Goal: Task Accomplishment & Management: Manage account settings

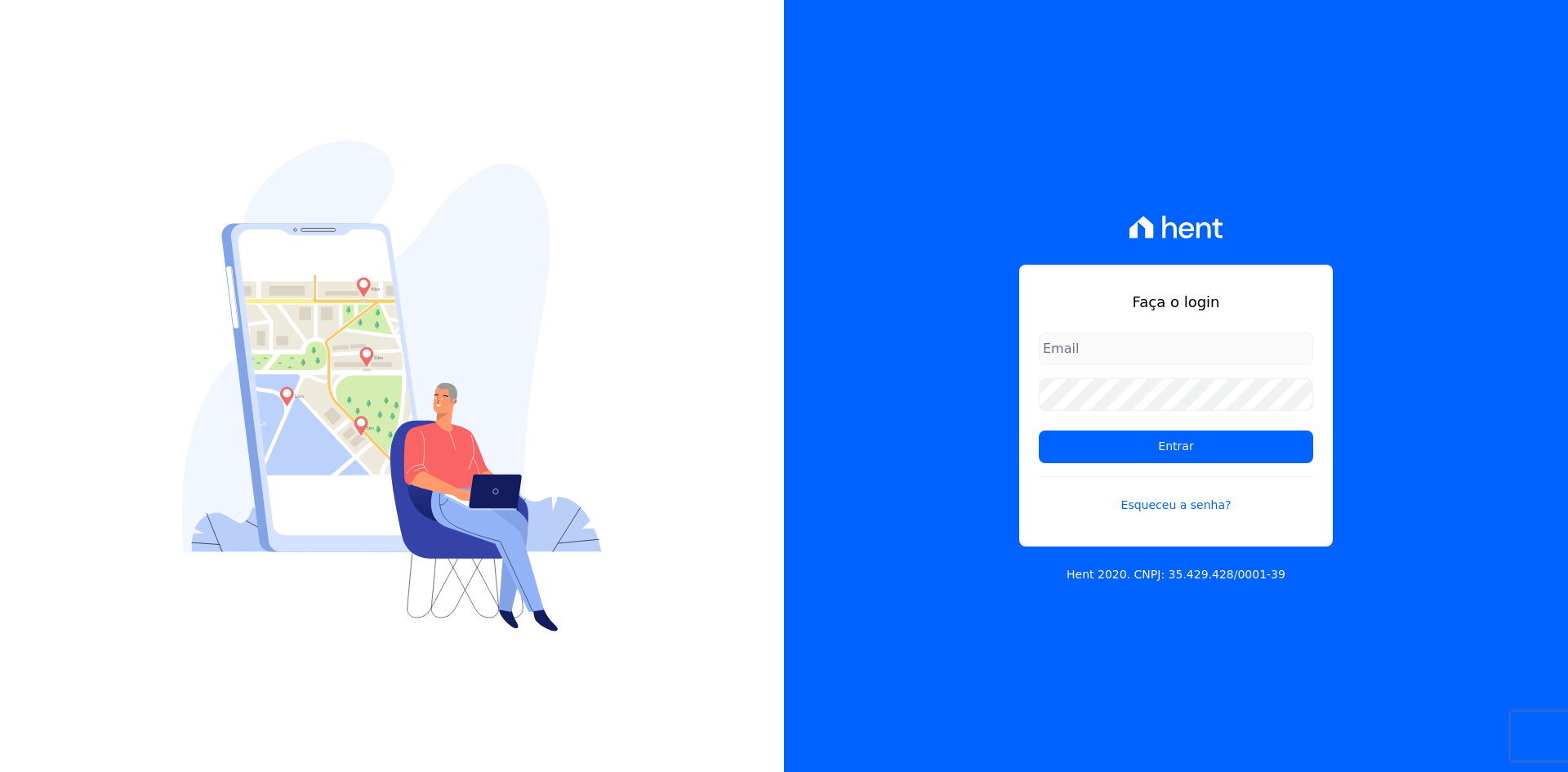
type input "[EMAIL_ADDRESS][DOMAIN_NAME]"
click at [811, 532] on div "Faça o login contasareceber@deveck.com.br Entrar Esqueceu a senha? Hent 2020. C…" at bounding box center [1176, 386] width 784 height 772
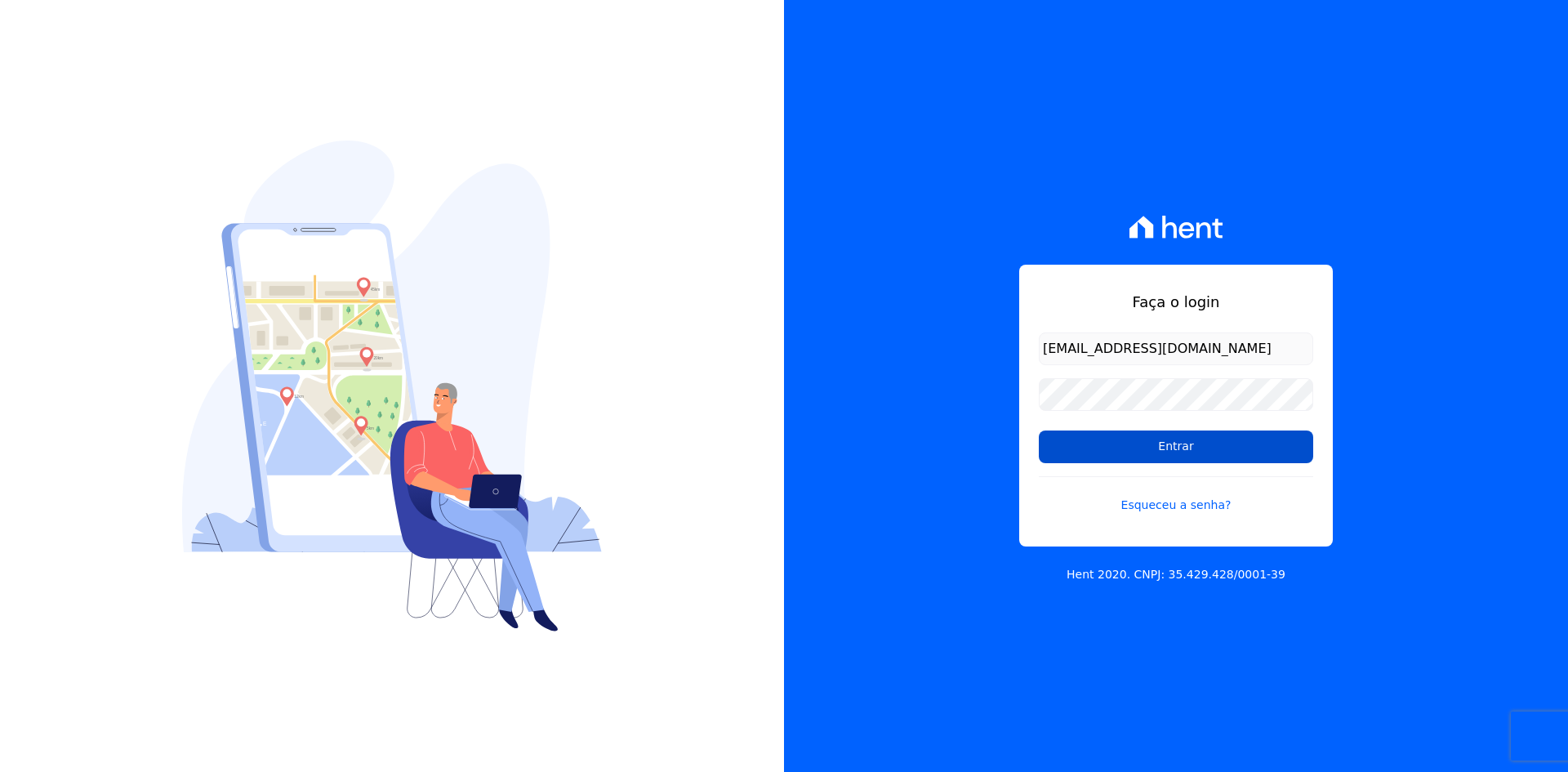
click at [1137, 449] on input "Entrar" at bounding box center [1176, 447] width 275 height 33
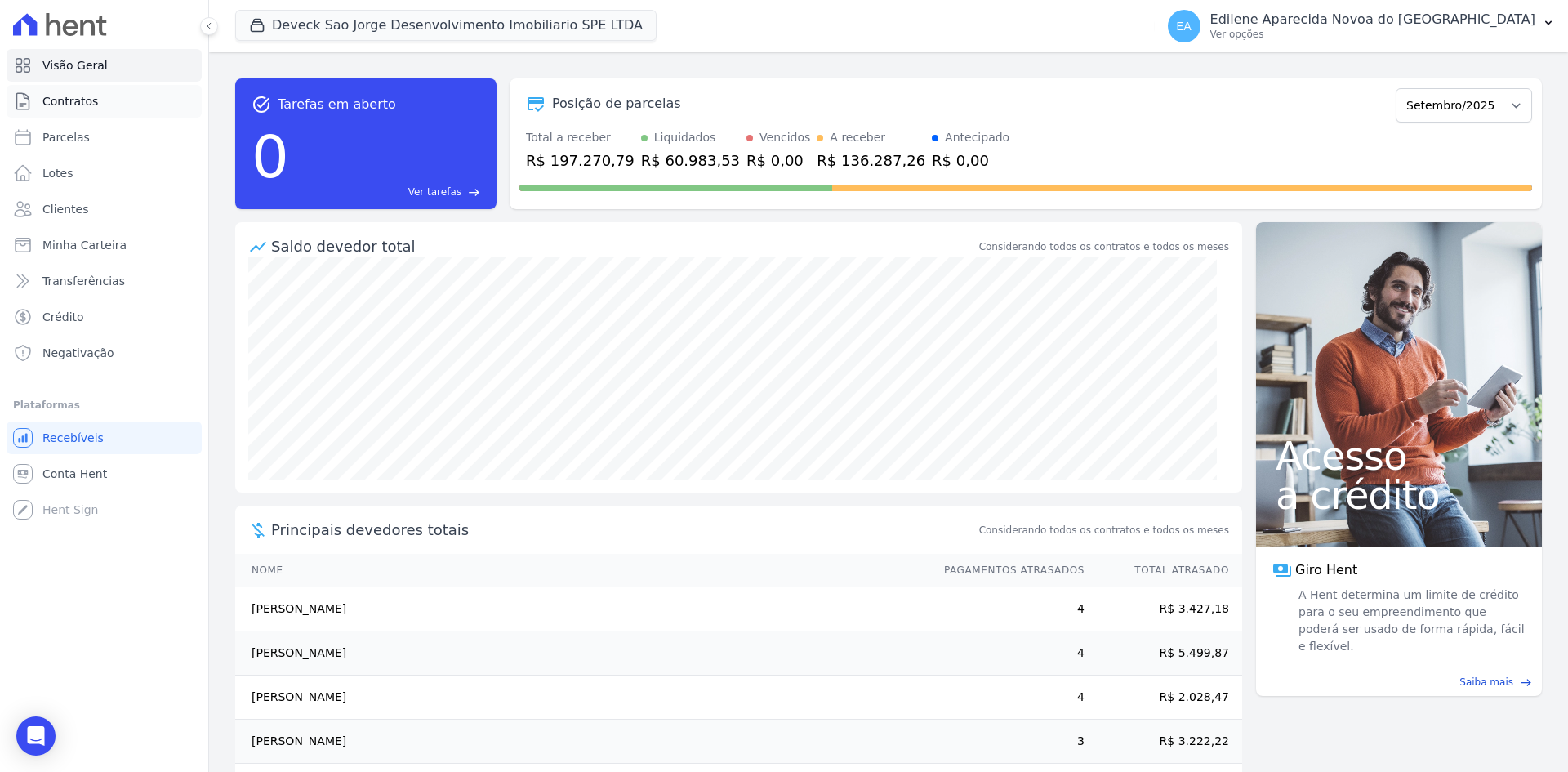
click at [46, 99] on span "Contratos" at bounding box center [70, 100] width 56 height 16
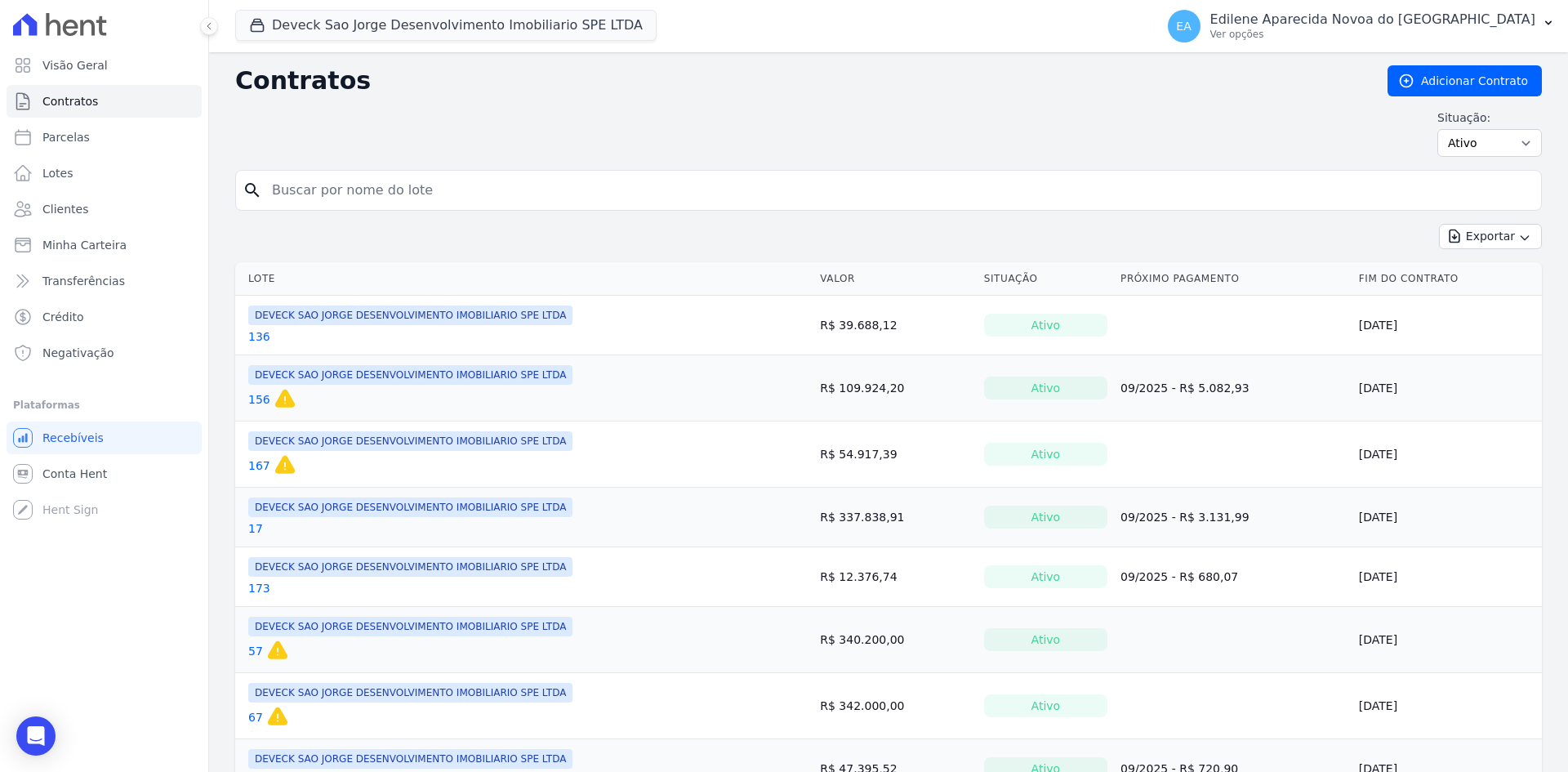
click at [339, 188] on input "search" at bounding box center [899, 190] width 1273 height 33
type input "14"
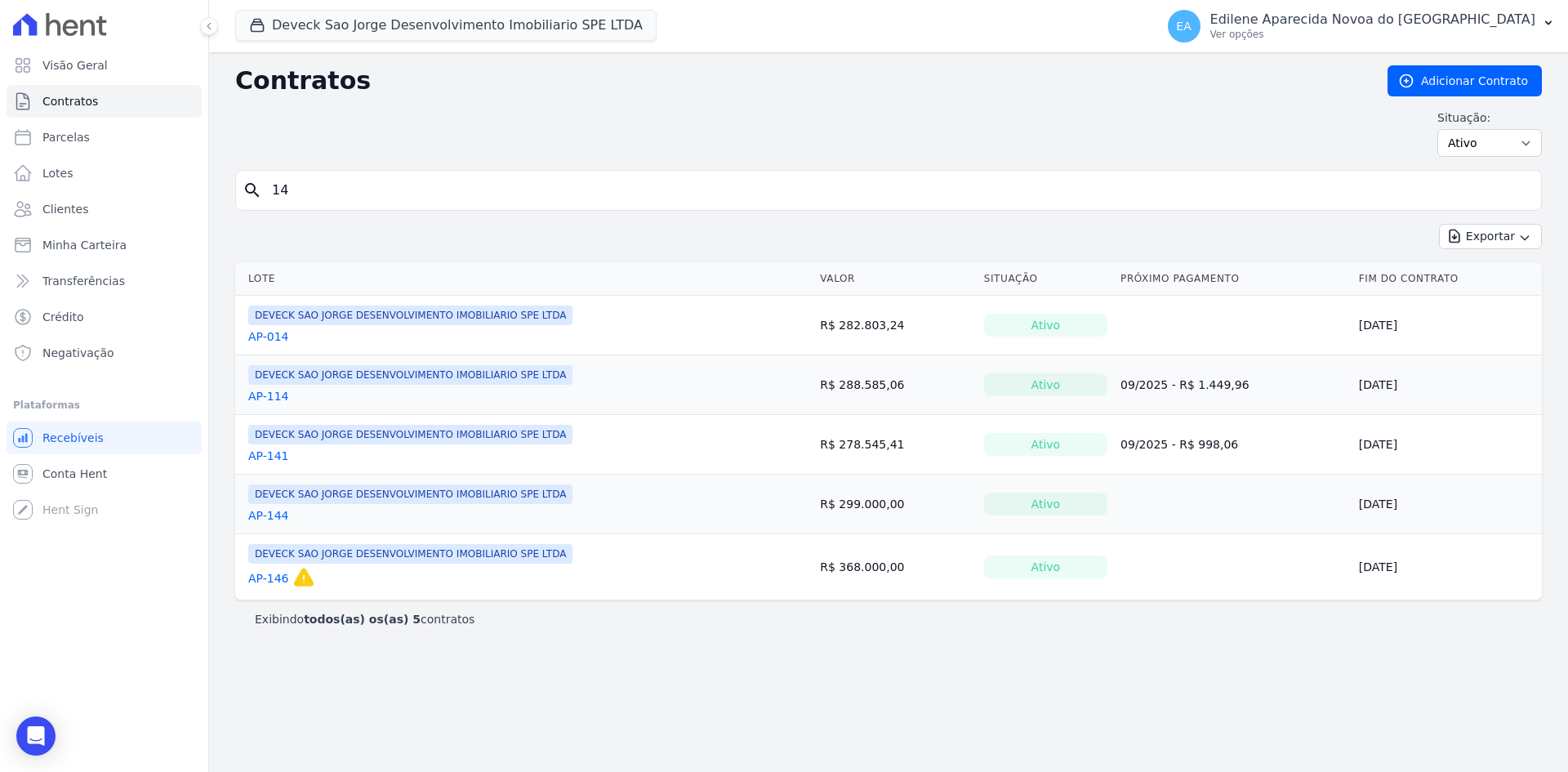
click at [270, 339] on link "AP-014" at bounding box center [268, 336] width 41 height 16
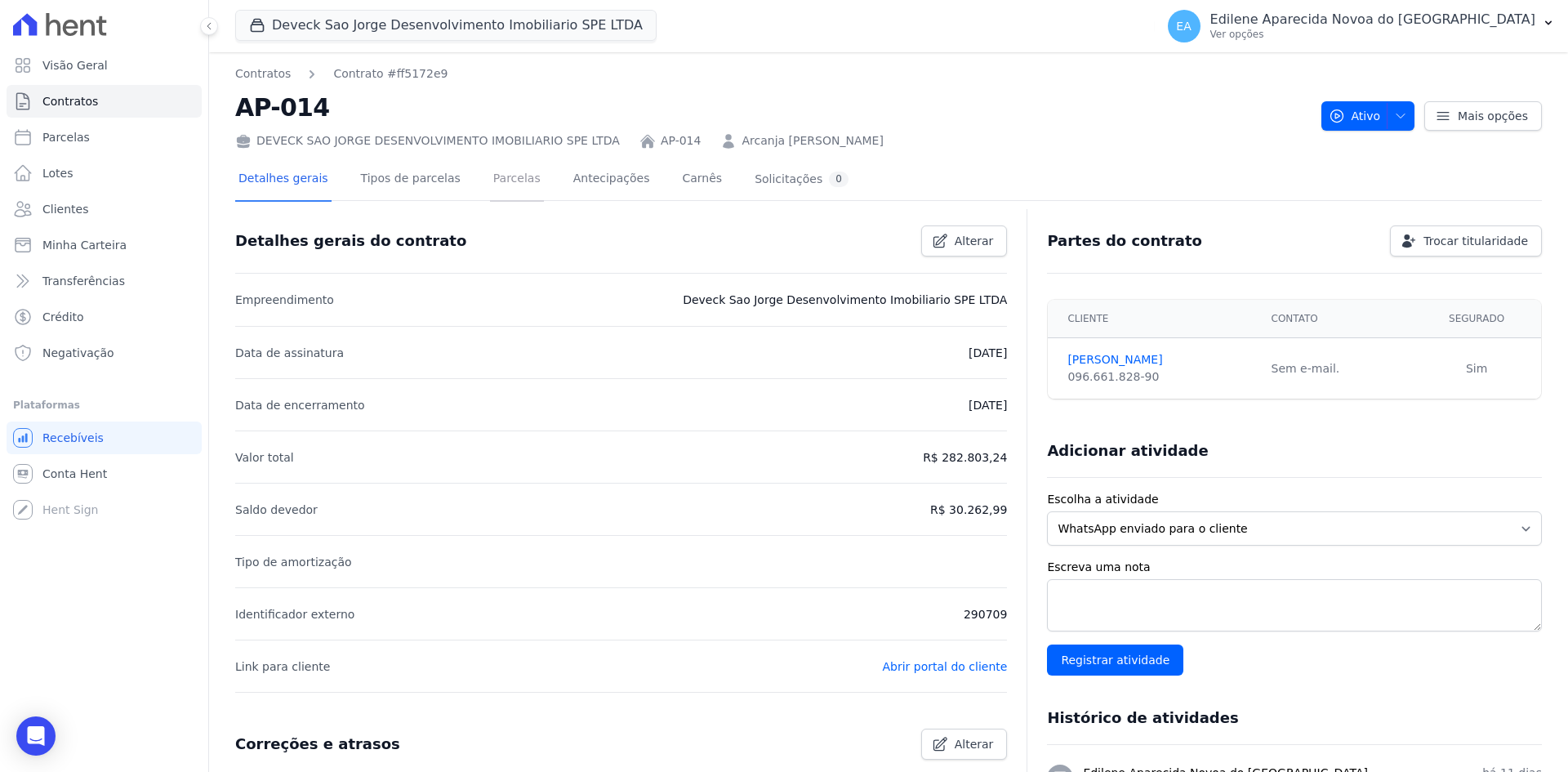
click at [490, 174] on link "Parcelas" at bounding box center [517, 180] width 54 height 44
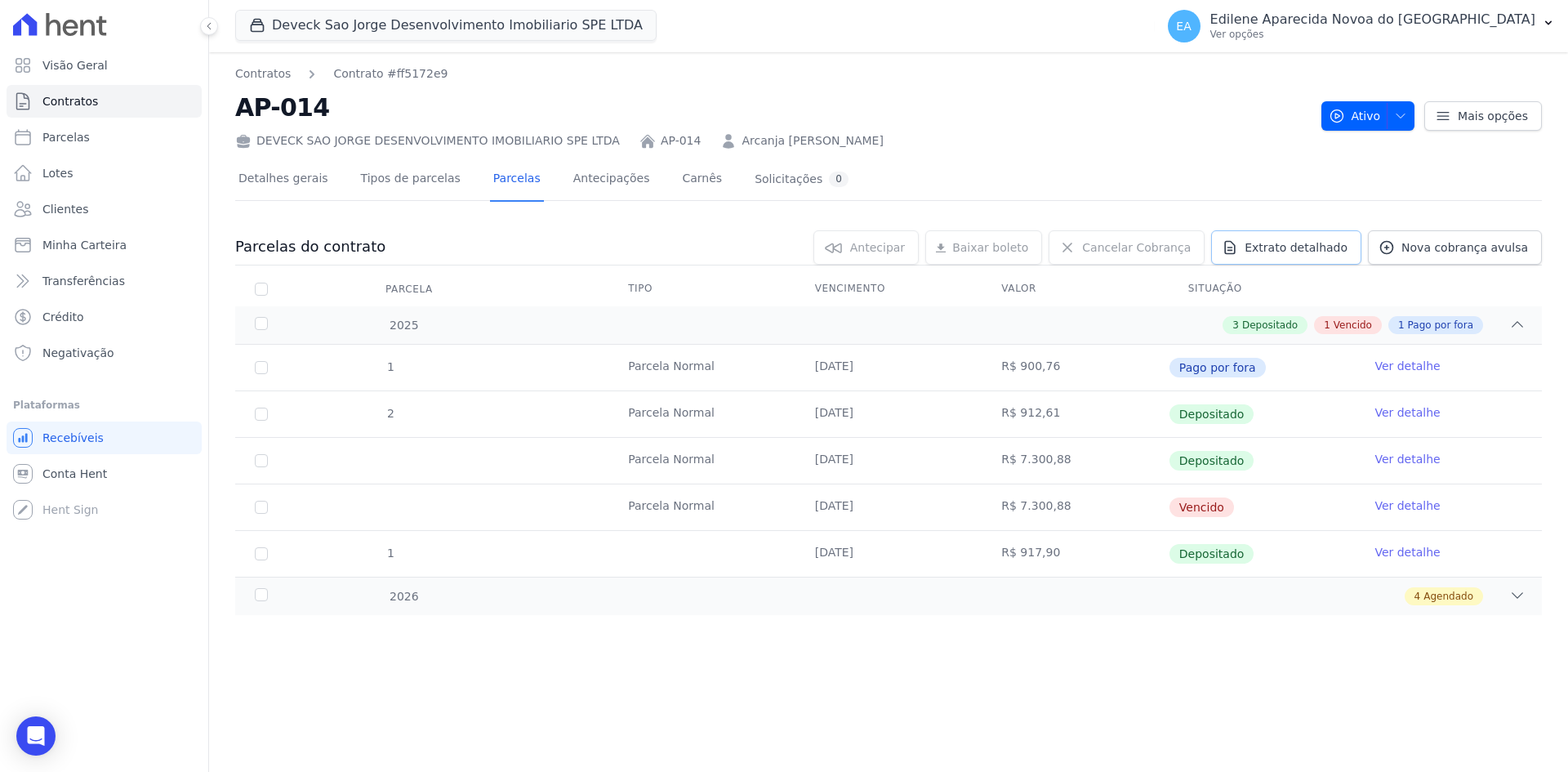
click at [1291, 249] on span "Extrato detalhado" at bounding box center [1296, 247] width 103 height 16
click at [1513, 243] on span "Exportar PDF" at bounding box center [1515, 248] width 86 height 16
click at [101, 471] on span "Conta Hent" at bounding box center [75, 474] width 64 height 16
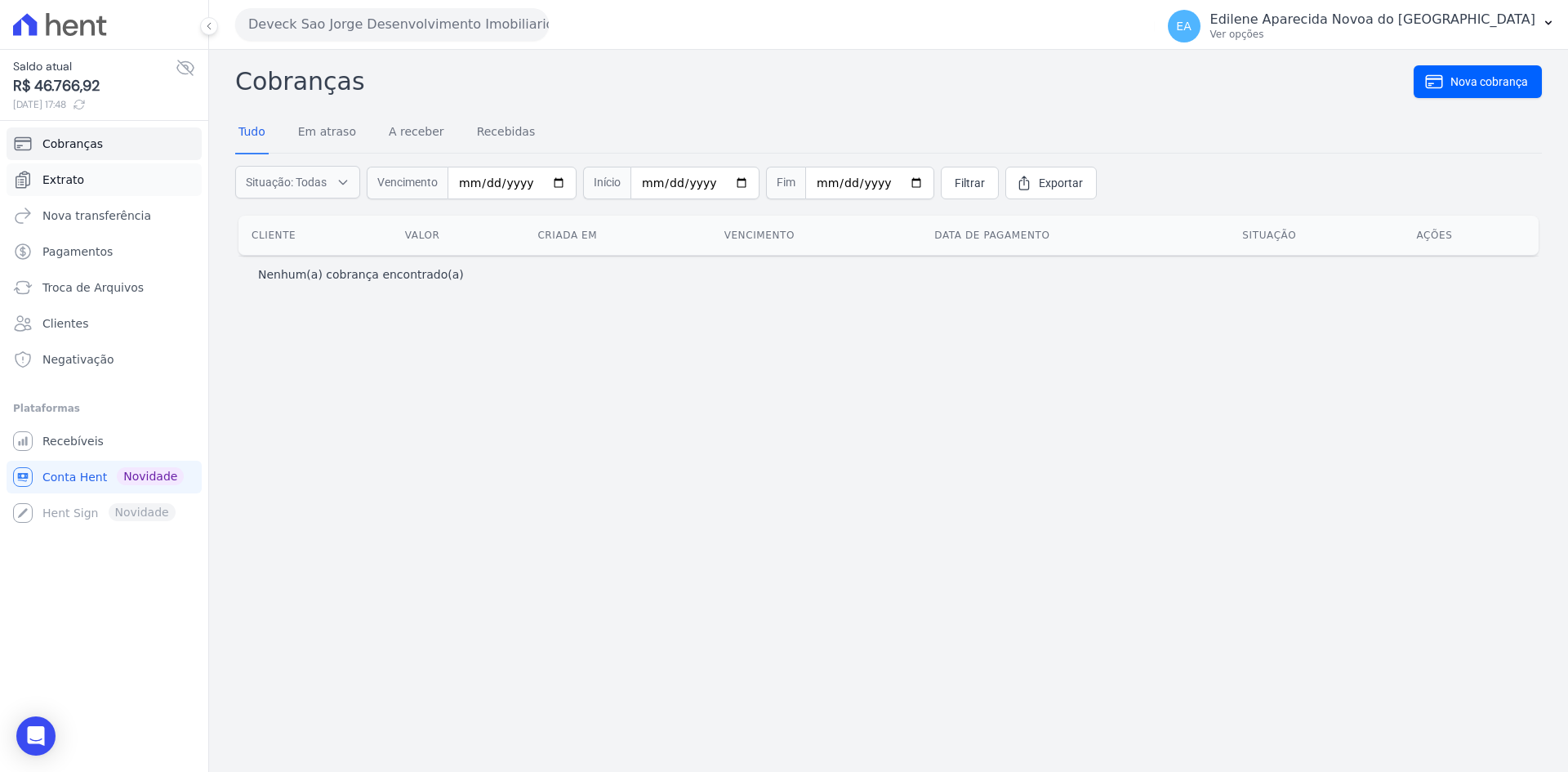
click at [68, 177] on span "Extrato" at bounding box center [63, 179] width 42 height 16
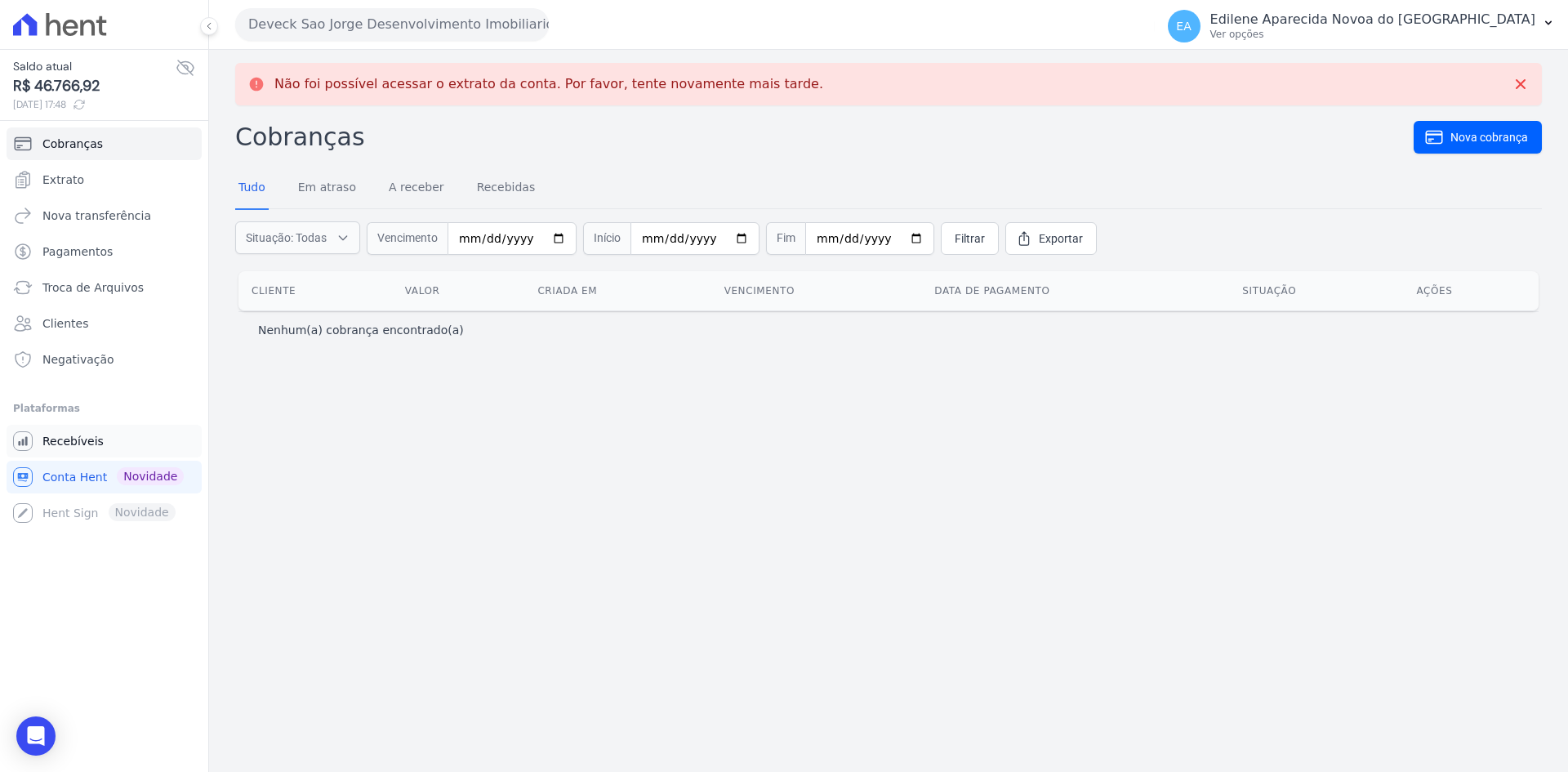
click at [47, 436] on span "Recebíveis" at bounding box center [73, 440] width 62 height 16
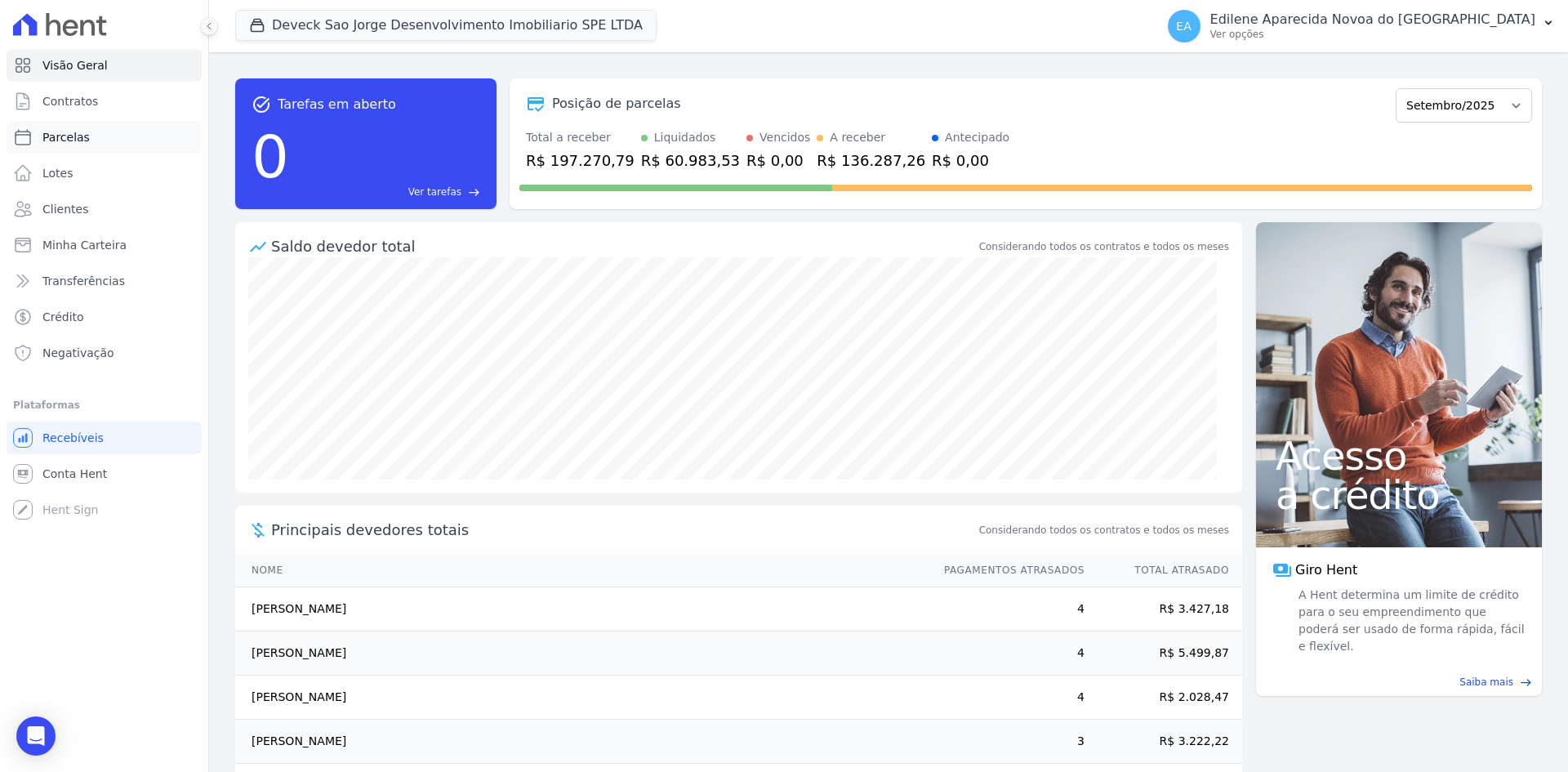
click at [77, 138] on span "Parcelas" at bounding box center [66, 136] width 47 height 16
select select
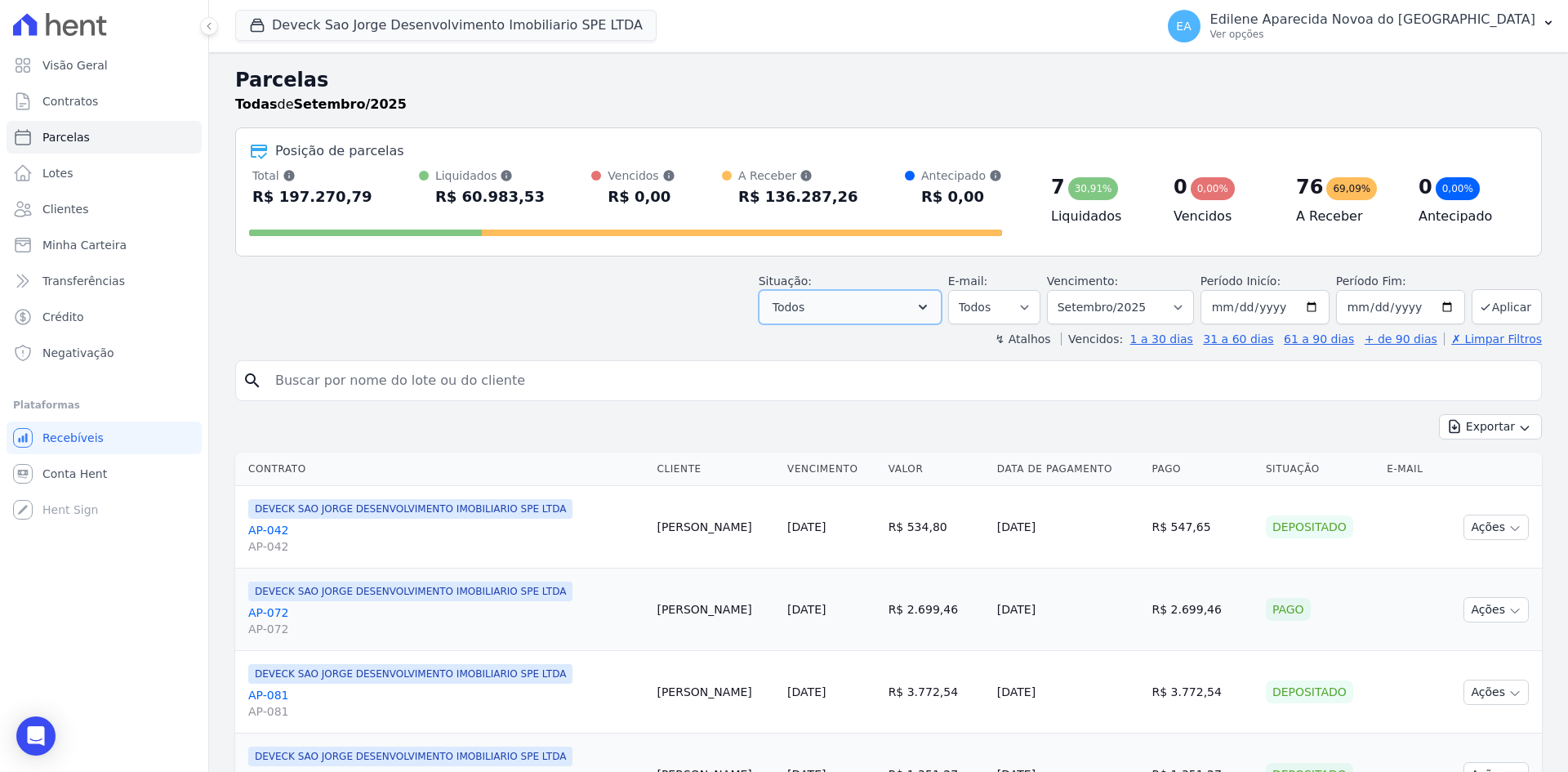
click at [931, 309] on icon "button" at bounding box center [922, 307] width 16 height 16
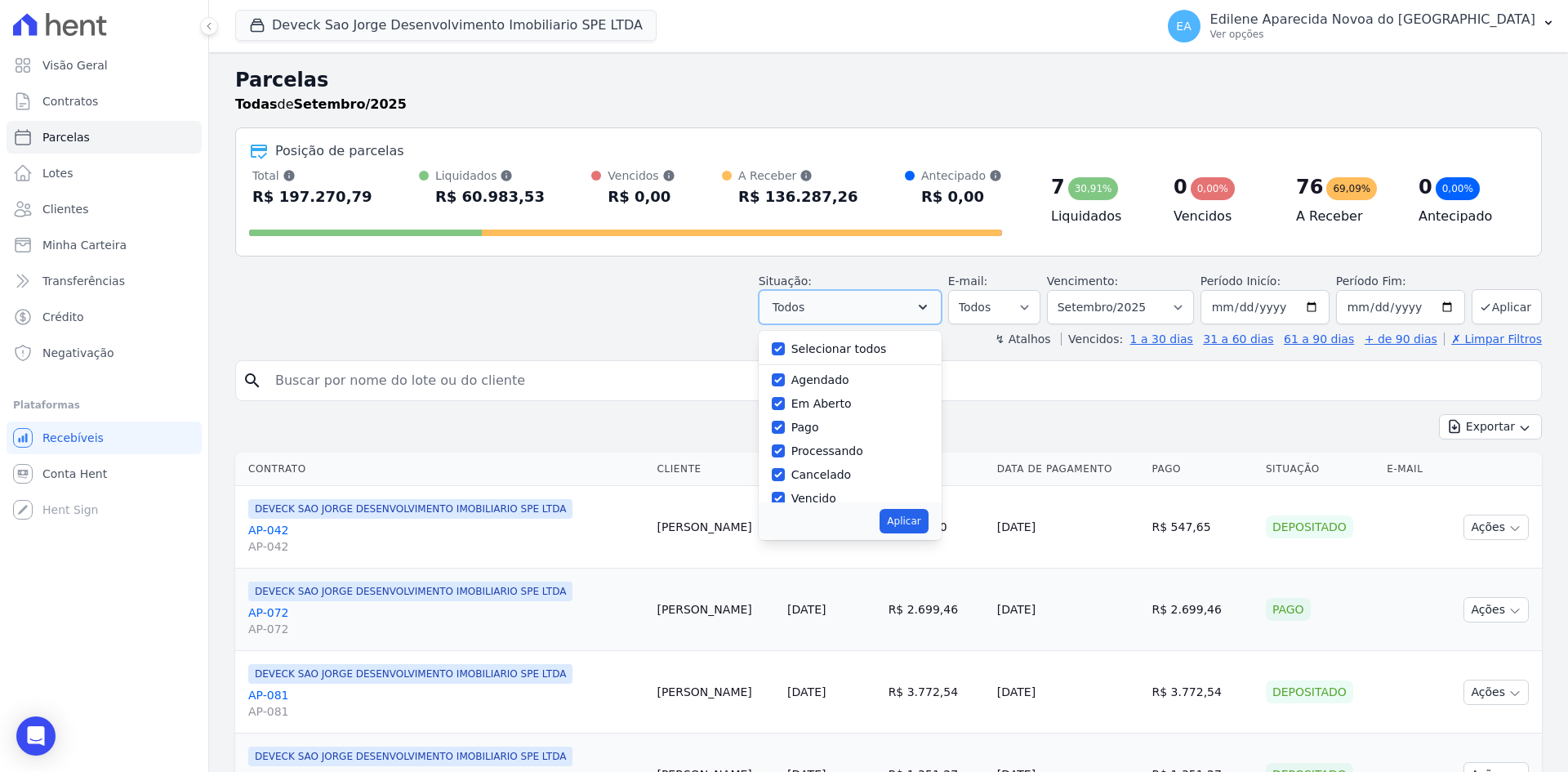
click at [931, 309] on icon "button" at bounding box center [922, 307] width 16 height 16
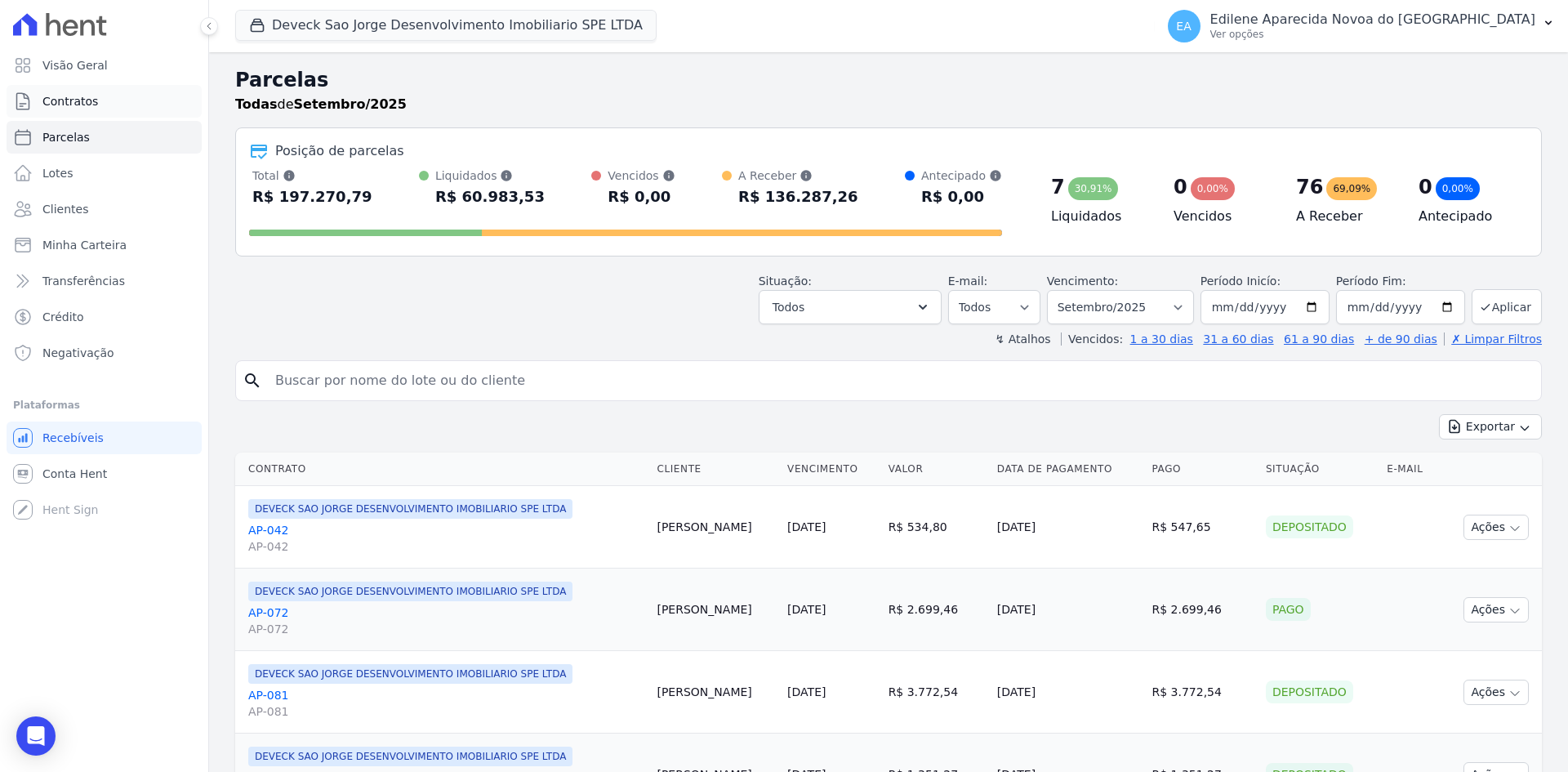
click at [79, 99] on span "Contratos" at bounding box center [70, 100] width 56 height 16
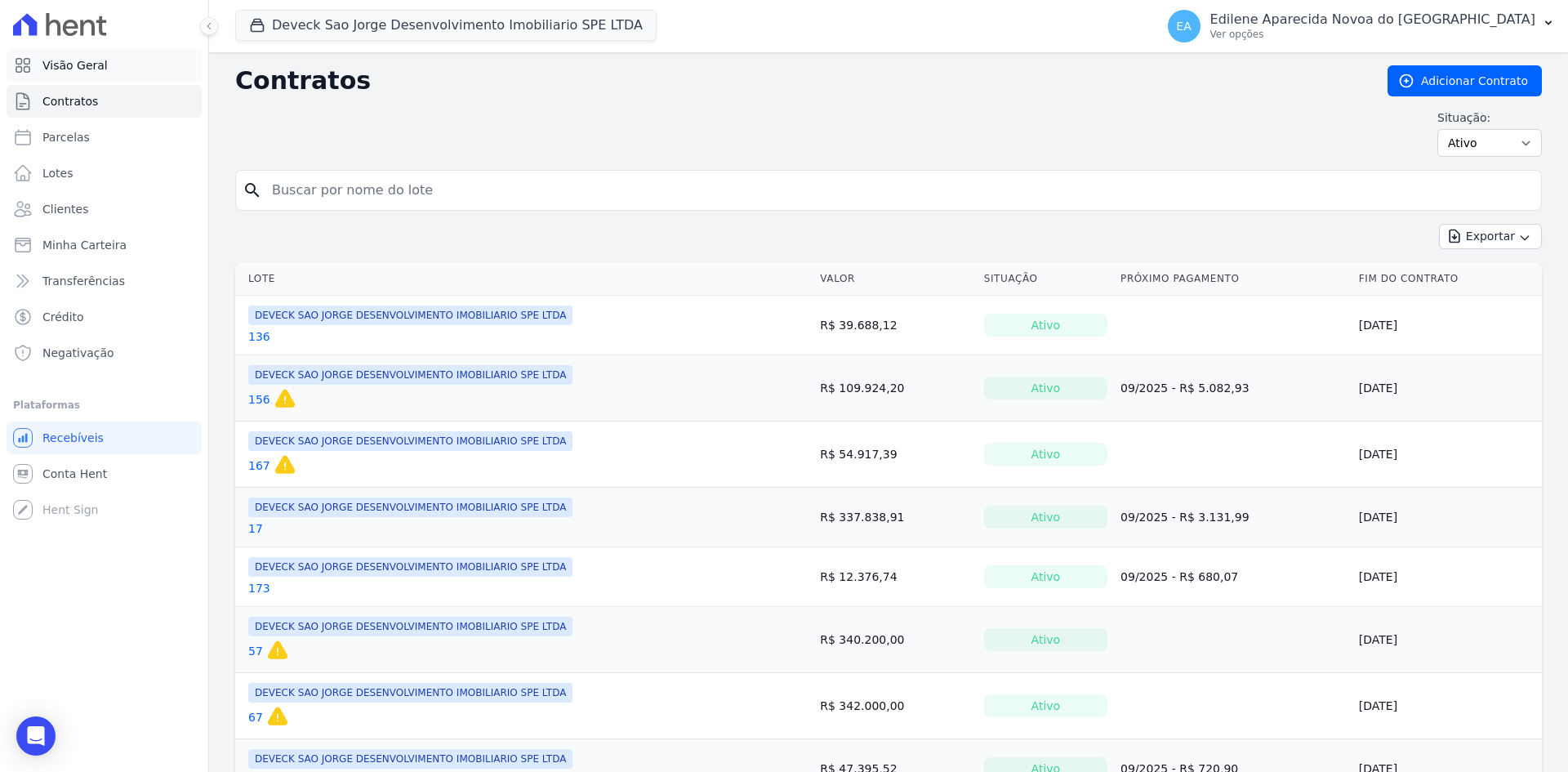
click at [74, 68] on span "Visão Geral" at bounding box center [75, 64] width 65 height 16
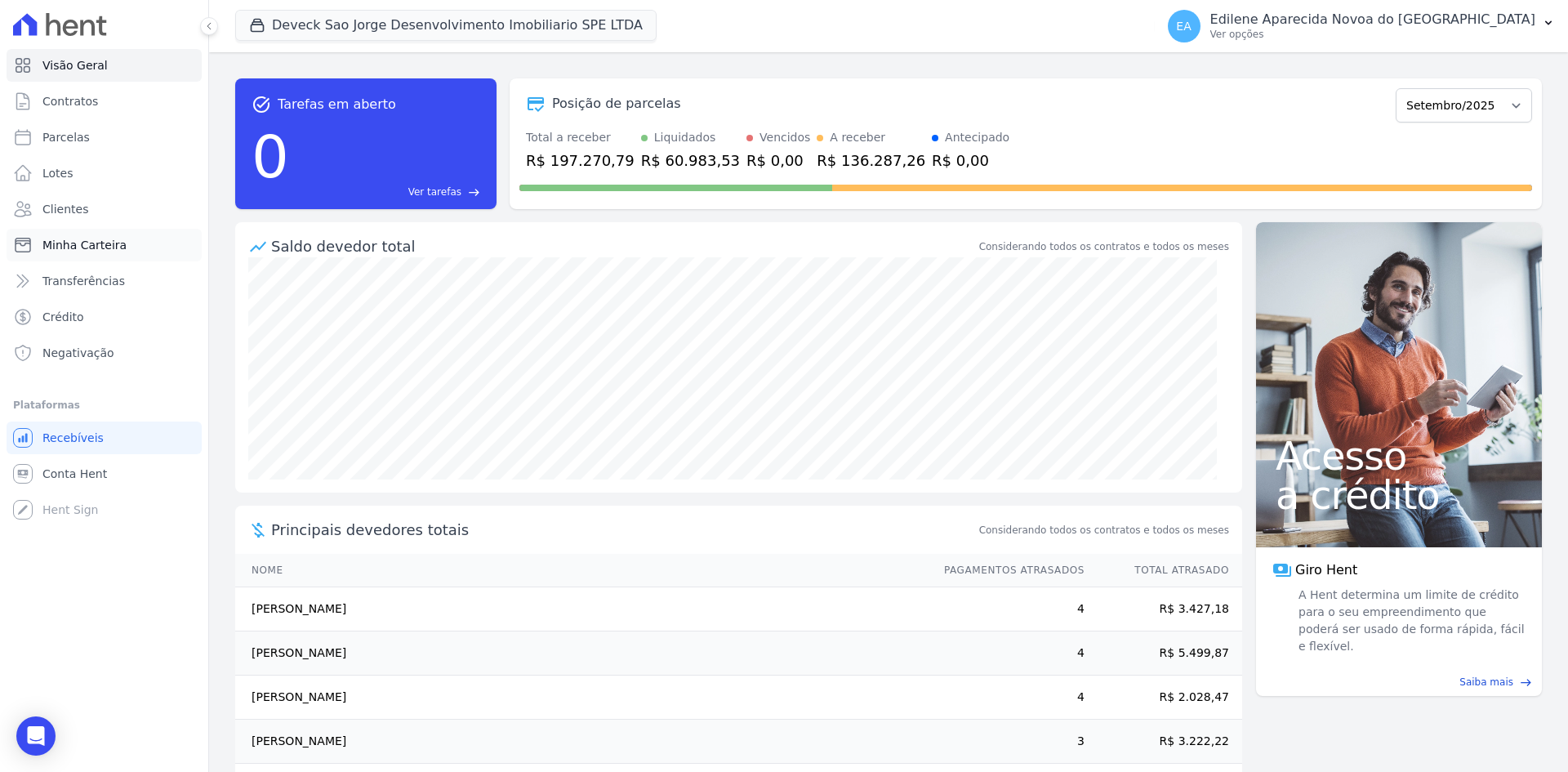
click at [77, 242] on span "Minha Carteira" at bounding box center [84, 244] width 84 height 16
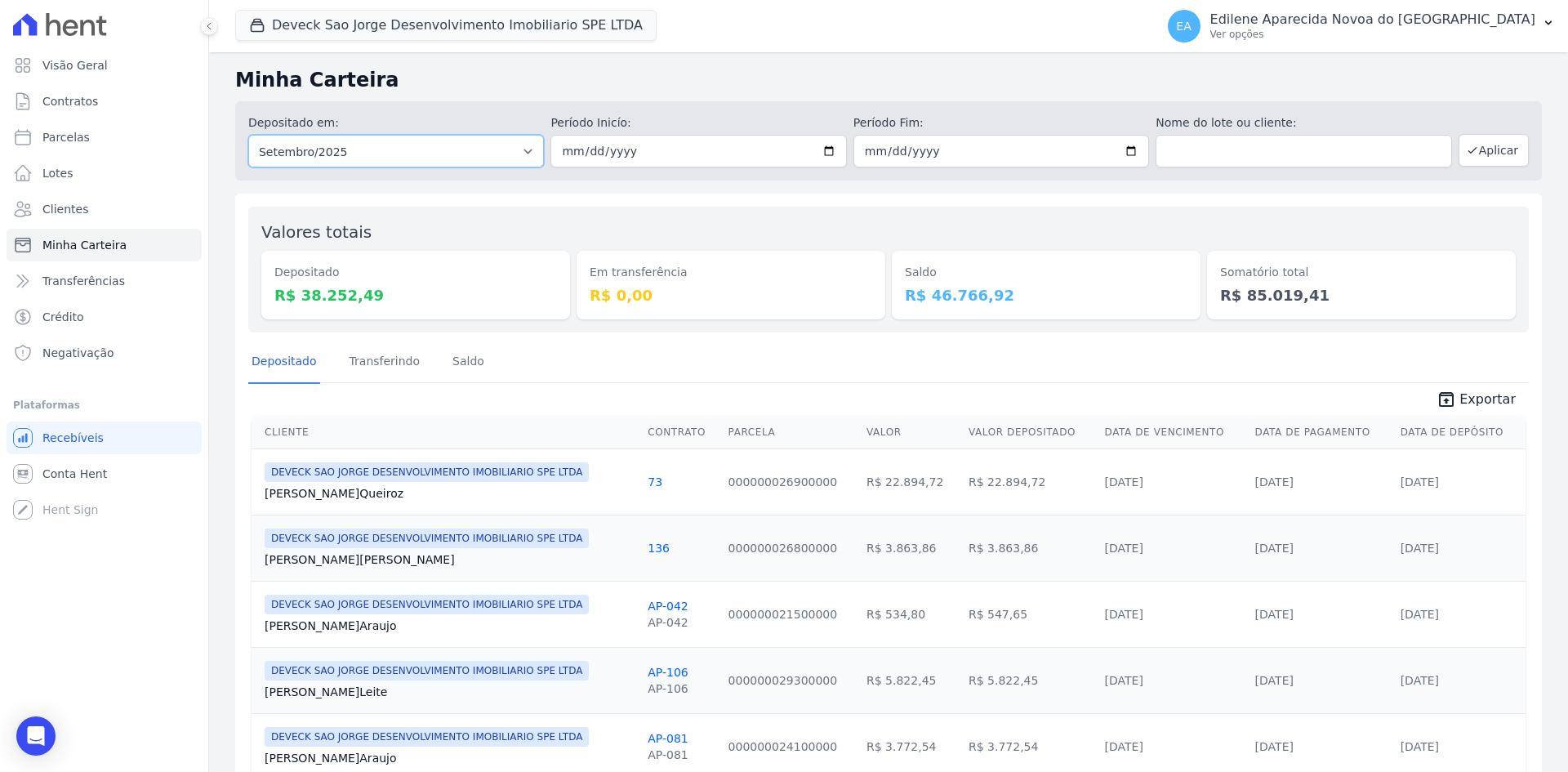
click at [524, 152] on select "Todos os meses Outubro/2024 Novembro/2024 Dezembro/2024 [GEOGRAPHIC_DATA]/2025 …" at bounding box center [396, 151] width 295 height 33
click at [574, 182] on div "Minha Carteira Depositado em: Todos os meses Outubro/2024 Novembro/2024 Dezembr…" at bounding box center [888, 482] width 1359 height 860
click at [523, 152] on select "Todos os meses Outubro/2024 Novembro/2024 Dezembro/2024 [GEOGRAPHIC_DATA]/2025 …" at bounding box center [396, 151] width 295 height 33
select select "07/2025"
click at [248, 135] on select "Todos os meses Outubro/2024 Novembro/2024 Dezembro/2024 [GEOGRAPHIC_DATA]/2025 …" at bounding box center [396, 151] width 295 height 33
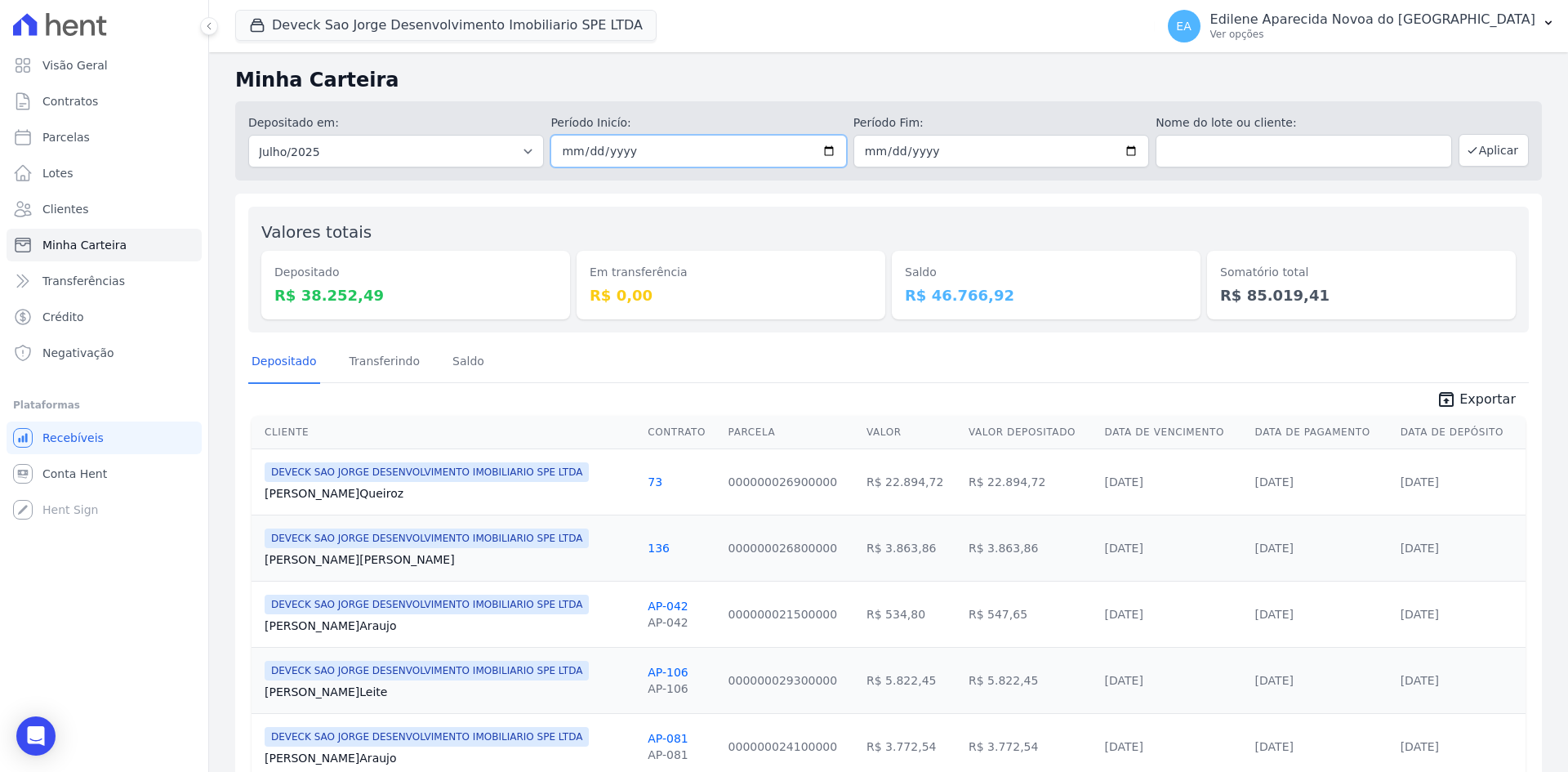
click at [824, 150] on input "date" at bounding box center [698, 151] width 295 height 33
type input "[DATE]"
click at [1126, 147] on input "date" at bounding box center [1001, 151] width 295 height 33
type input "[DATE]"
click at [1471, 156] on button "Aplicar" at bounding box center [1494, 150] width 70 height 33
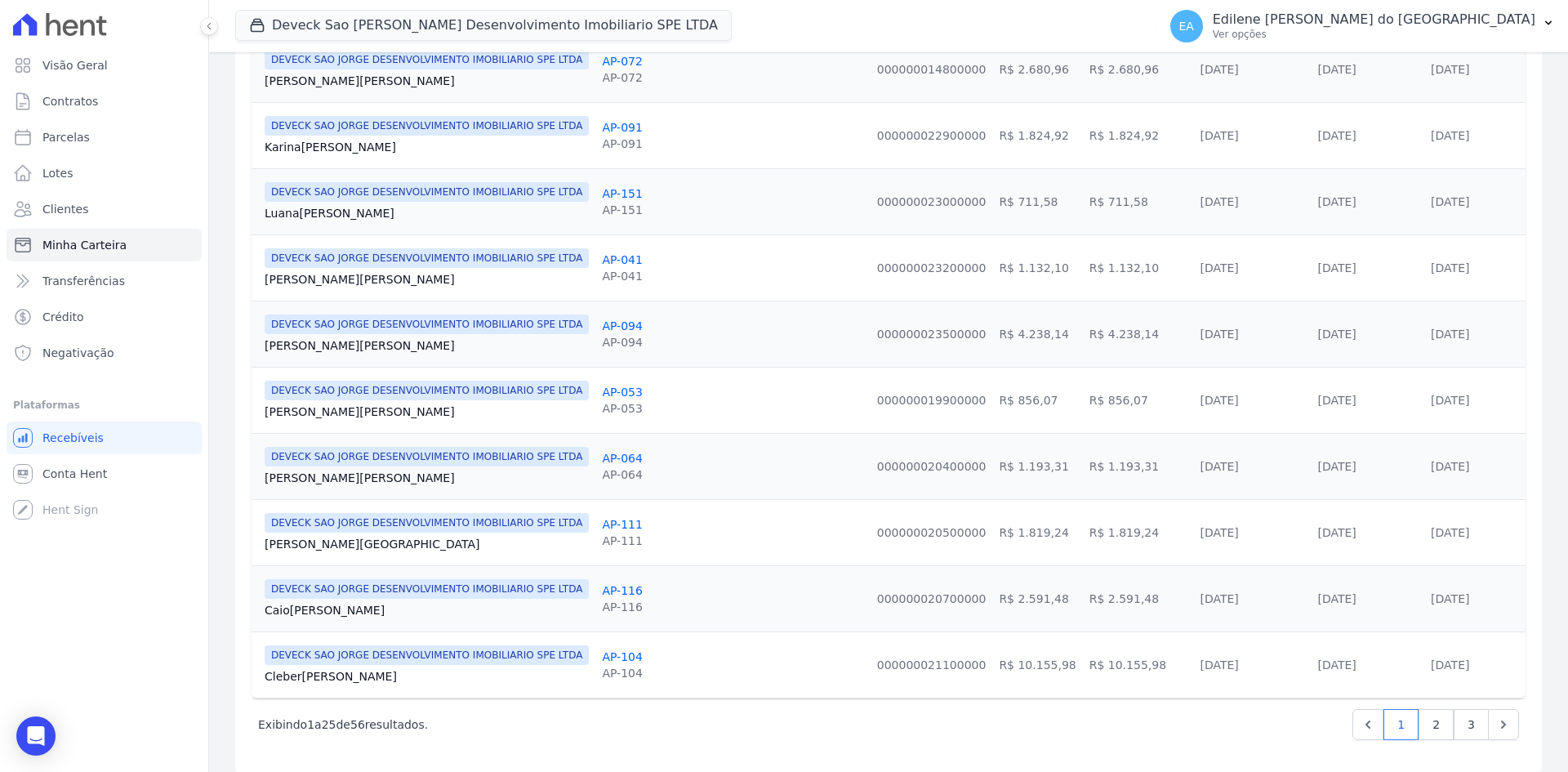
scroll to position [1419, 0]
click at [1430, 717] on link "2" at bounding box center [1435, 724] width 35 height 31
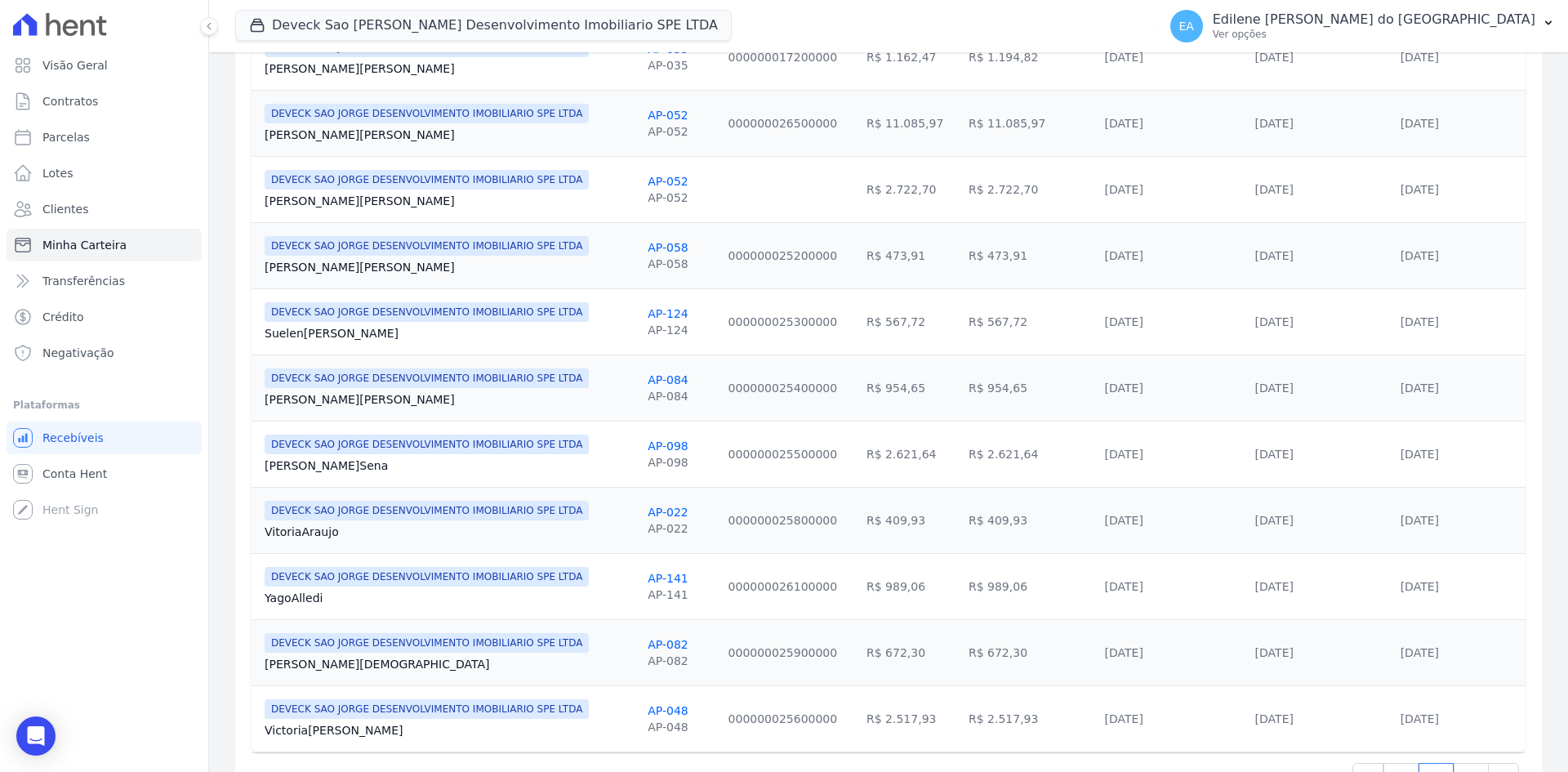
scroll to position [1389, 0]
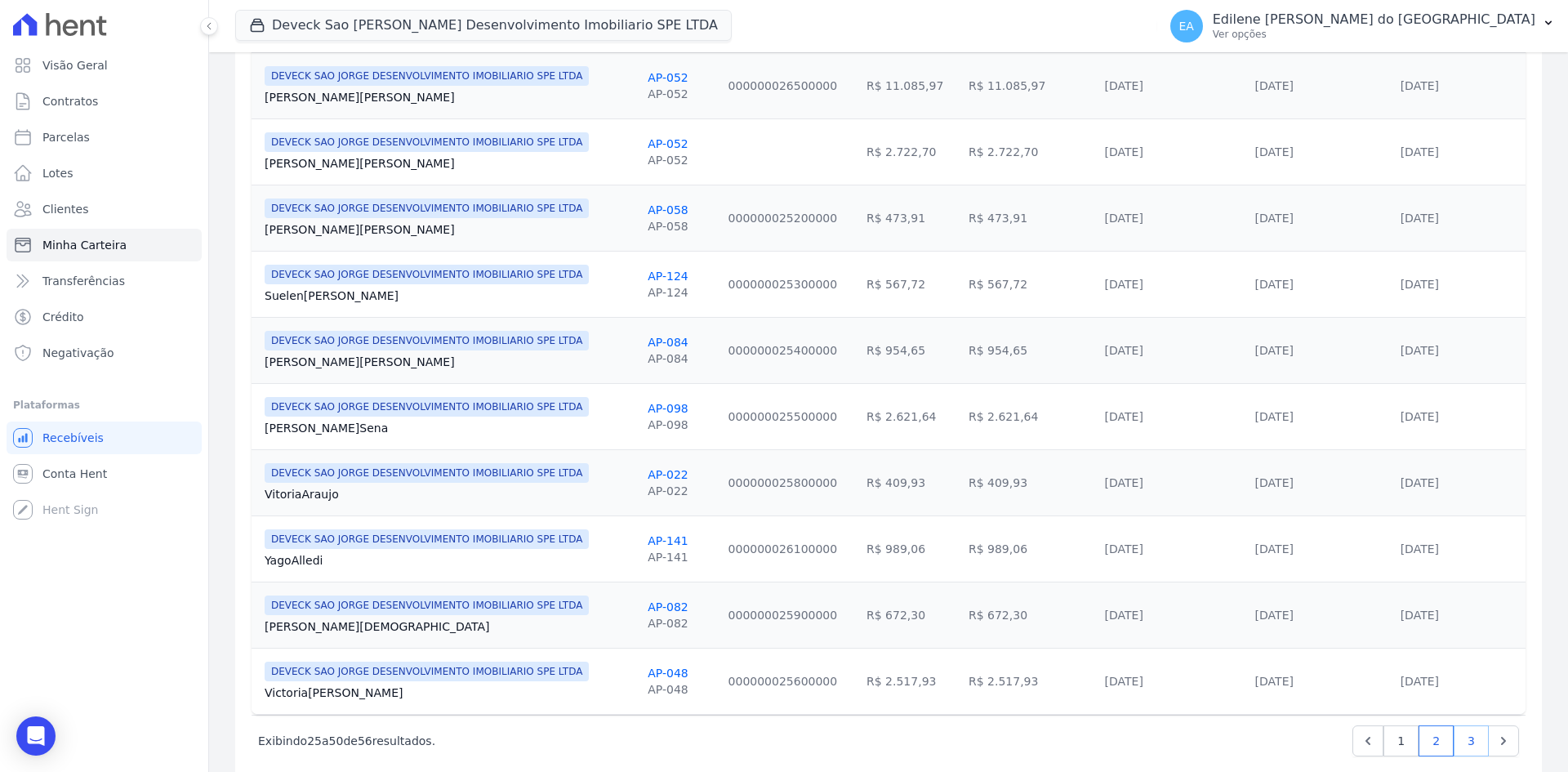
click at [1455, 745] on link "3" at bounding box center [1470, 741] width 35 height 31
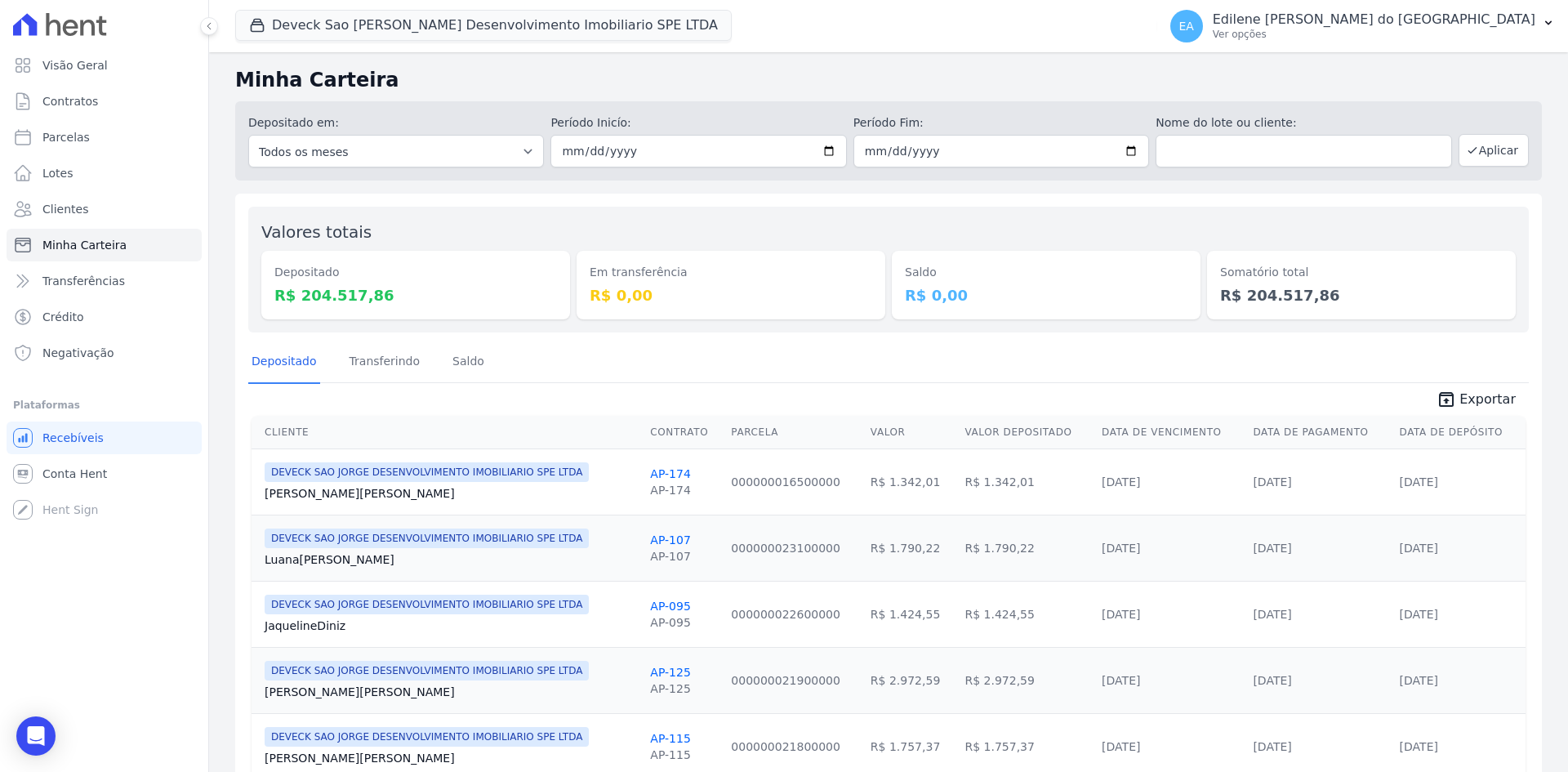
click at [1488, 396] on span "Exportar" at bounding box center [1488, 399] width 57 height 20
